Goal: Task Accomplishment & Management: Complete application form

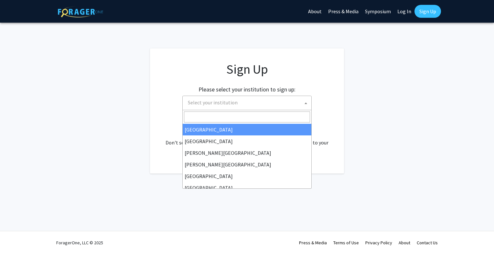
click at [301, 101] on span "Select your institution" at bounding box center [248, 102] width 126 height 13
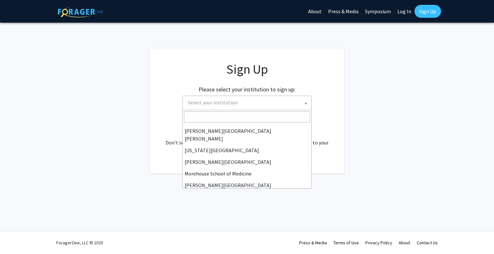
scroll to position [129, 0]
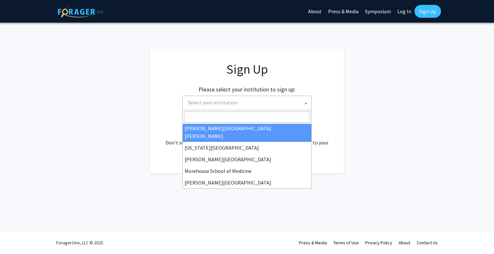
click at [265, 114] on input "Search" at bounding box center [247, 117] width 126 height 11
select select "1"
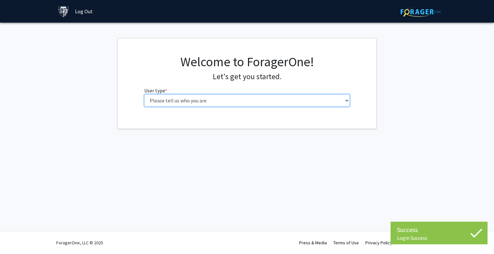
click at [296, 105] on select "Please tell us who you are Undergraduate Student Master's Student Doctoral Cand…" at bounding box center [247, 100] width 206 height 12
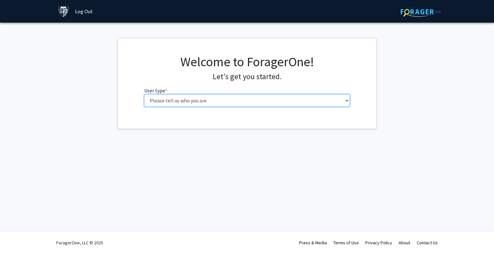
select select "2: masters"
click at [144, 94] on select "Please tell us who you are Undergraduate Student Master's Student Doctoral Cand…" at bounding box center [247, 100] width 206 height 12
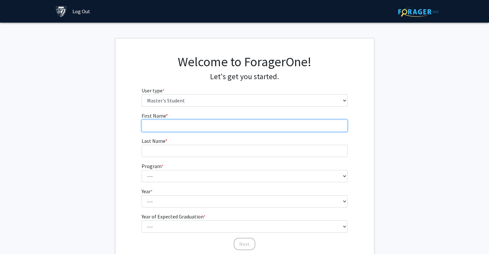
click at [284, 123] on input "First Name * required" at bounding box center [245, 126] width 206 height 12
type input "Tong"
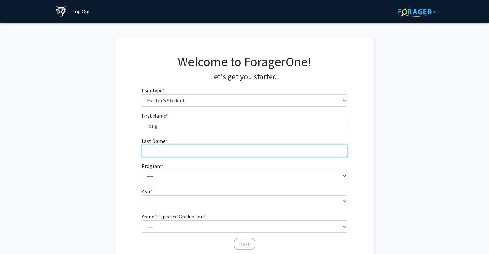
type input "Zeng"
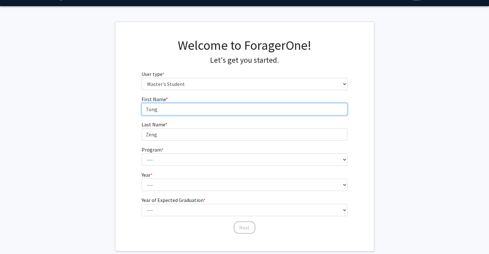
scroll to position [32, 0]
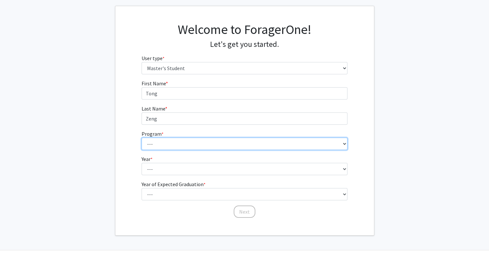
click at [190, 141] on select "--- Anatomy Education Applied and Computational Mathematics Applied Biomedical …" at bounding box center [245, 144] width 206 height 12
select select "93: 79"
click at [142, 138] on select "--- Anatomy Education Applied and Computational Mathematics Applied Biomedical …" at bounding box center [245, 144] width 206 height 12
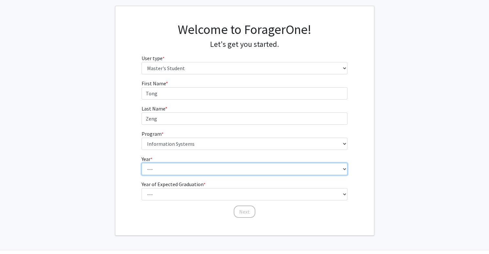
click at [200, 168] on select "--- First Year Second Year" at bounding box center [245, 169] width 206 height 12
select select "1: first_year"
click at [142, 163] on select "--- First Year Second Year" at bounding box center [245, 169] width 206 height 12
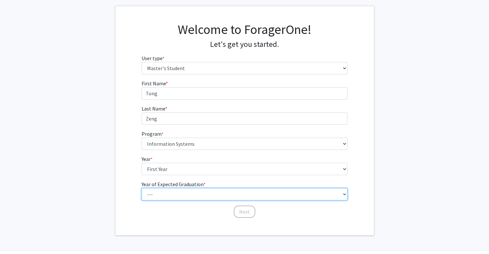
click at [202, 195] on select "--- 2025 2026 2027 2028 2029 2030 2031 2032 2033 2034" at bounding box center [245, 194] width 206 height 12
select select "2: 2026"
click at [142, 188] on select "--- 2025 2026 2027 2028 2029 2030 2031 2032 2033 2034" at bounding box center [245, 194] width 206 height 12
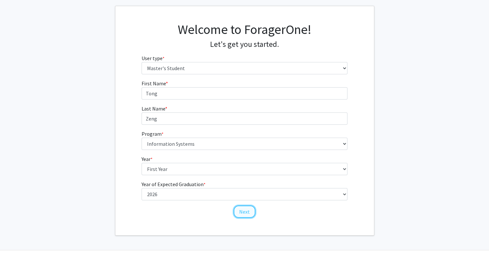
click at [242, 207] on button "Next" at bounding box center [245, 212] width 22 height 12
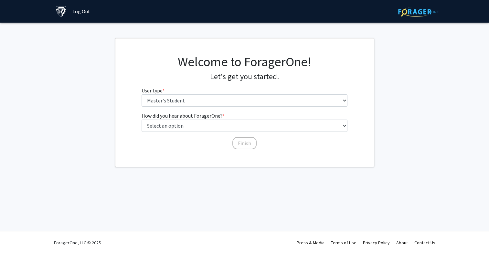
scroll to position [0, 0]
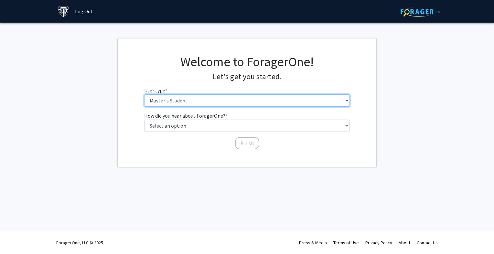
click at [257, 102] on select "Please tell us who you are Undergraduate Student Master's Student Doctoral Cand…" at bounding box center [247, 100] width 206 height 12
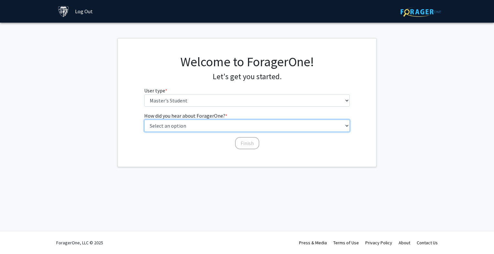
click at [253, 128] on select "Select an option Peer/student recommendation Faculty/staff recommendation Unive…" at bounding box center [247, 126] width 206 height 12
select select "3: university_website"
click at [144, 120] on select "Select an option Peer/student recommendation Faculty/staff recommendation Unive…" at bounding box center [247, 126] width 206 height 12
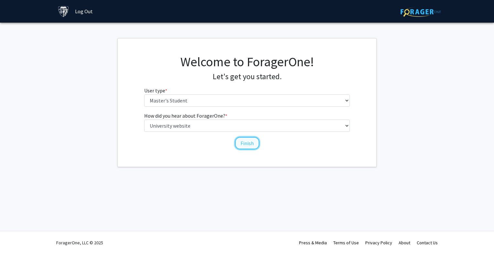
click at [247, 144] on button "Finish" at bounding box center [247, 143] width 24 height 12
